Goal: Transaction & Acquisition: Subscribe to service/newsletter

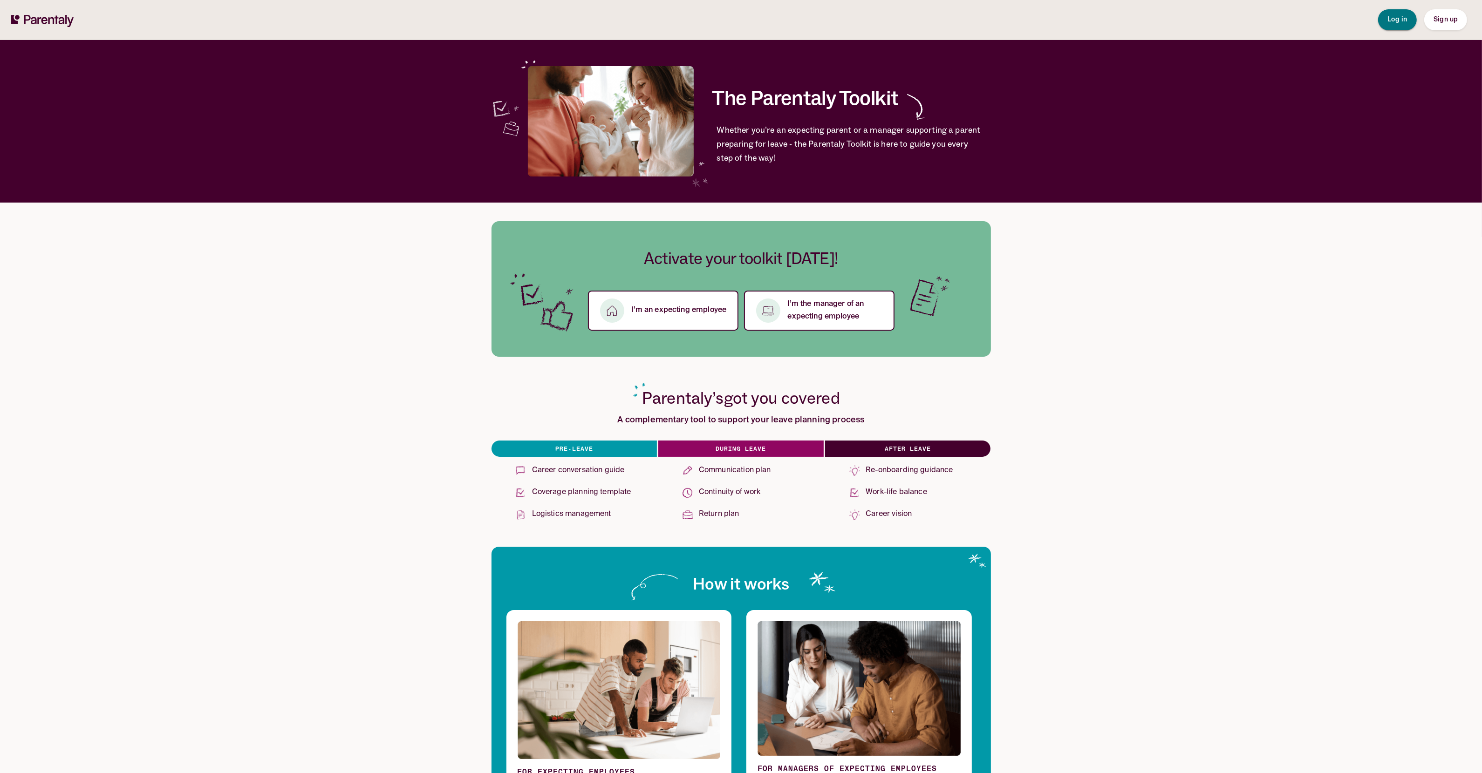
click at [1399, 24] on span "Log in" at bounding box center [1397, 20] width 20 height 10
click at [1462, 10] on link "Sign up" at bounding box center [1445, 19] width 43 height 21
